Goal: Find specific page/section: Find specific page/section

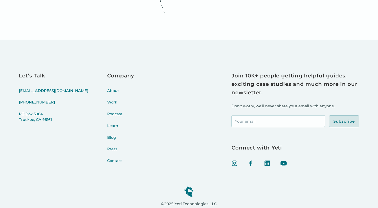
scroll to position [2240, 0]
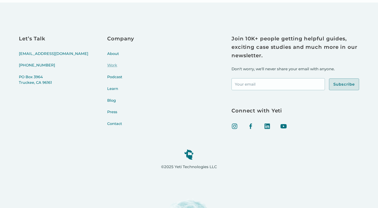
click at [107, 66] on link "Work" at bounding box center [120, 69] width 27 height 12
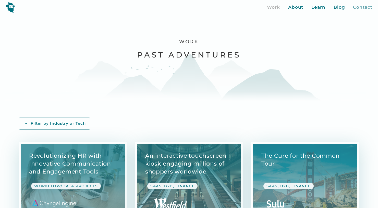
click at [356, 7] on div "Contact" at bounding box center [362, 7] width 19 height 7
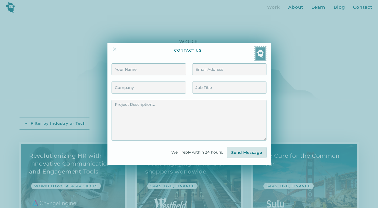
click at [118, 49] on img at bounding box center [115, 49] width 6 height 6
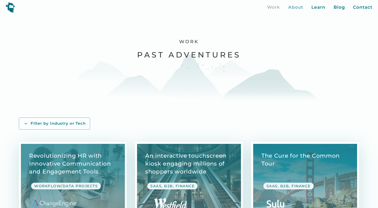
click at [296, 7] on div "About" at bounding box center [295, 7] width 15 height 7
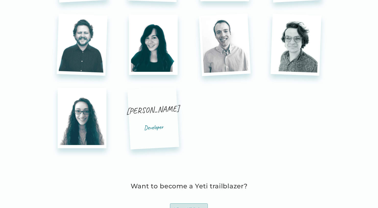
scroll to position [1525, 0]
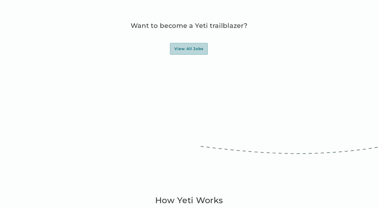
click at [202, 49] on div "View All Jobs" at bounding box center [188, 48] width 29 height 5
